Goal: Task Accomplishment & Management: Use online tool/utility

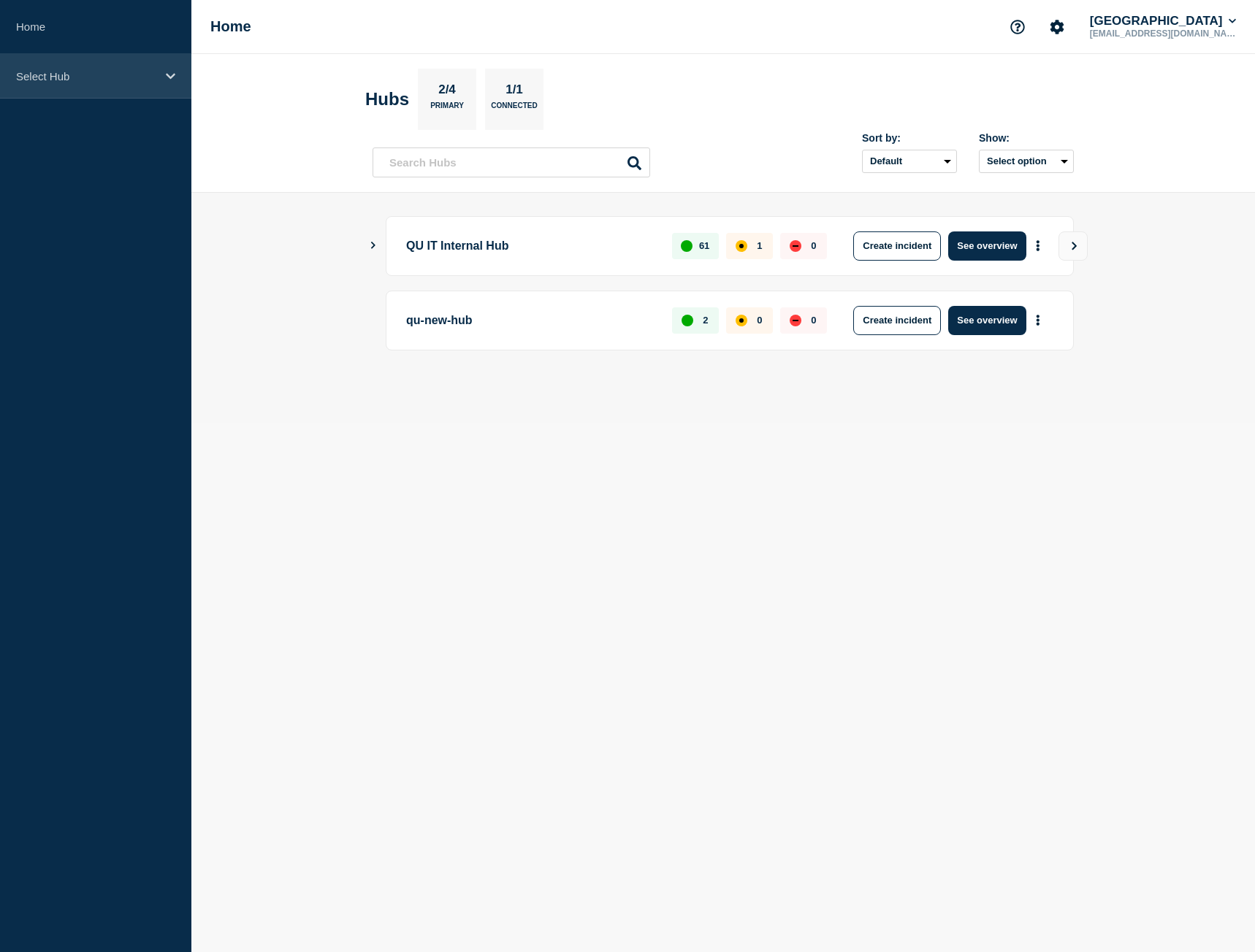
click at [110, 85] on div "Select Hub" at bounding box center [96, 76] width 192 height 45
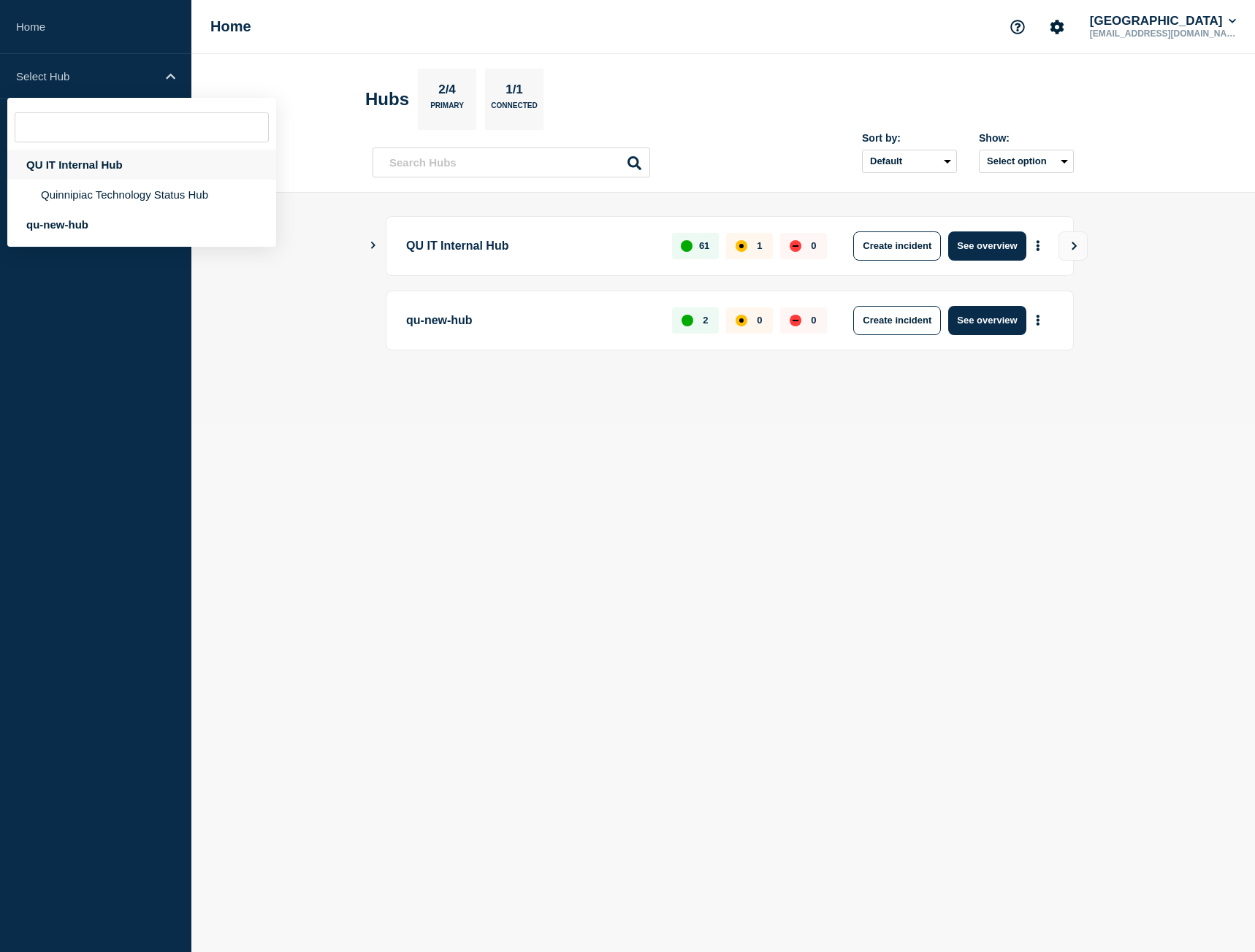
click at [94, 172] on div "QU IT Internal Hub" at bounding box center [142, 165] width 269 height 30
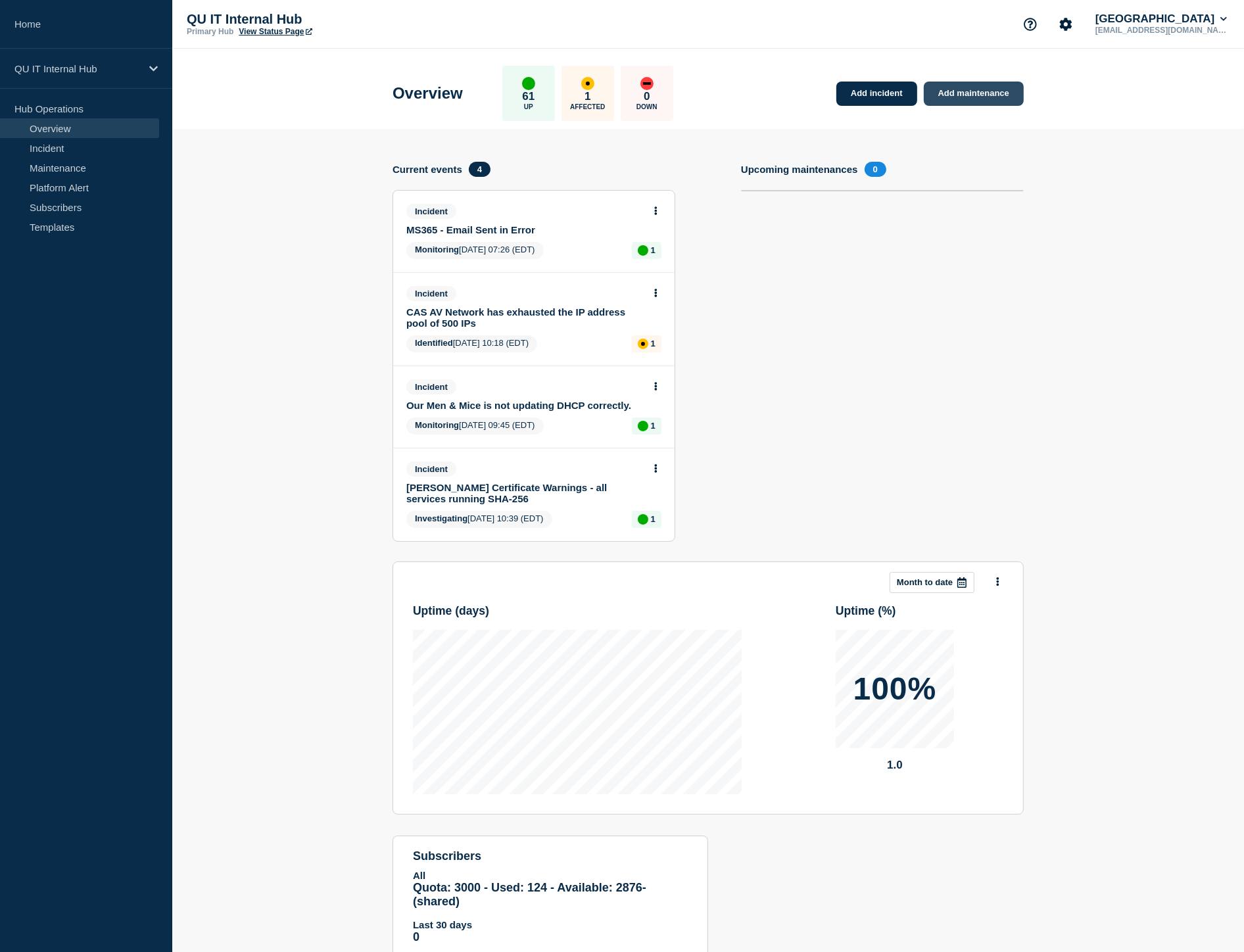
drag, startPoint x: 955, startPoint y: 97, endPoint x: 973, endPoint y: 100, distance: 18.2
click at [955, 97] on link "Add maintenance" at bounding box center [973, 94] width 100 height 24
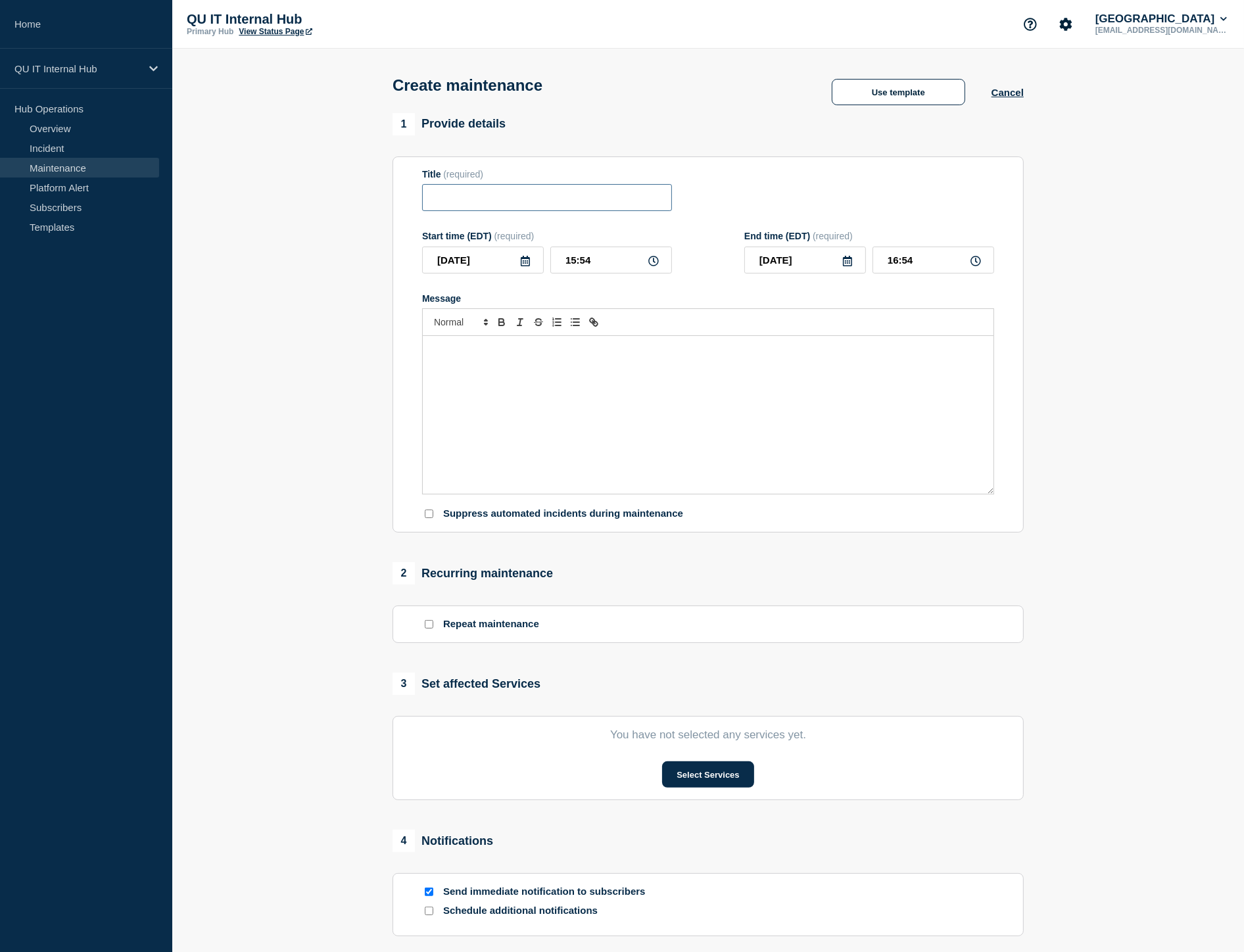
click at [485, 201] on input "Title" at bounding box center [547, 197] width 250 height 27
